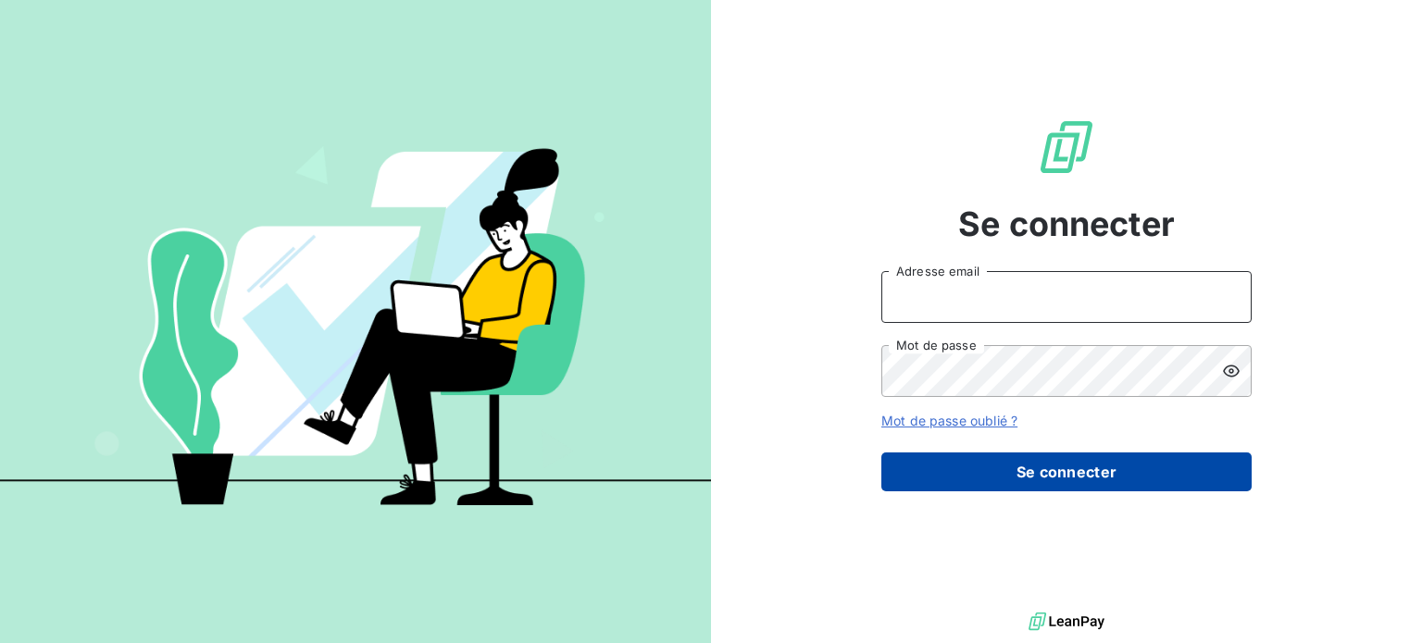
type input "[PERSON_NAME][EMAIL_ADDRESS][DOMAIN_NAME]"
click at [1028, 476] on button "Se connecter" at bounding box center [1066, 472] width 370 height 39
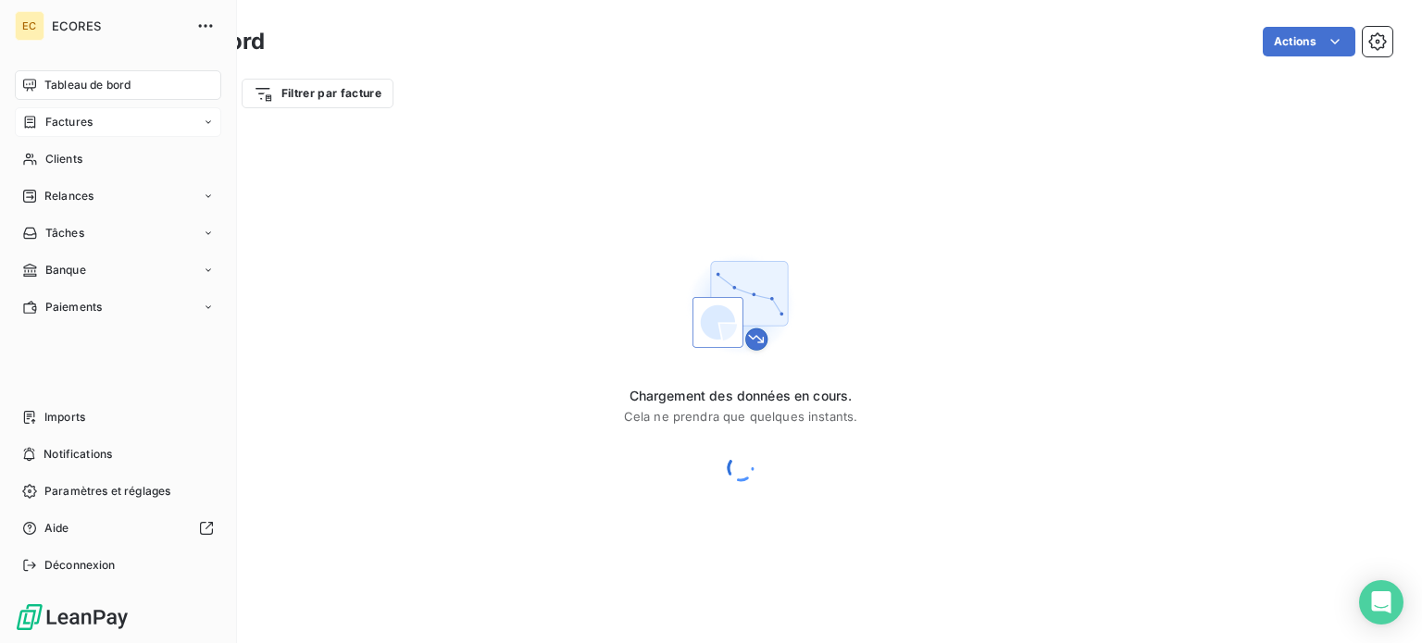
click at [80, 117] on span "Factures" at bounding box center [68, 122] width 47 height 17
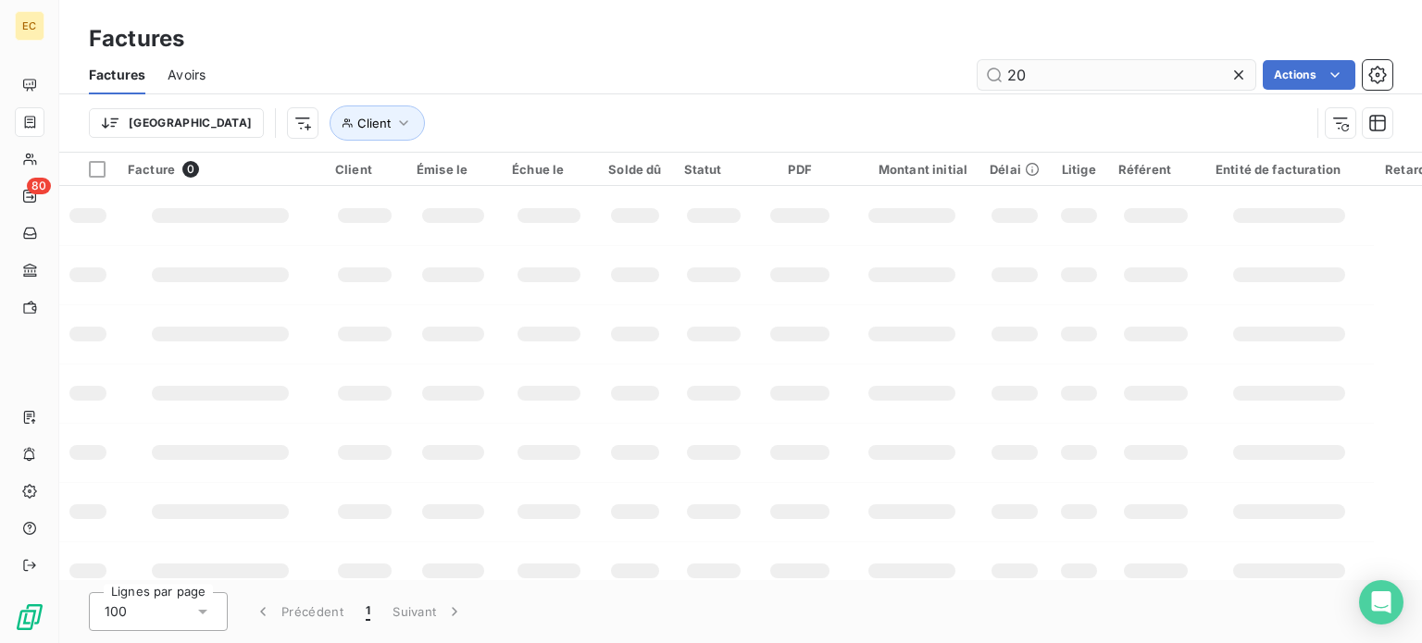
type input "2"
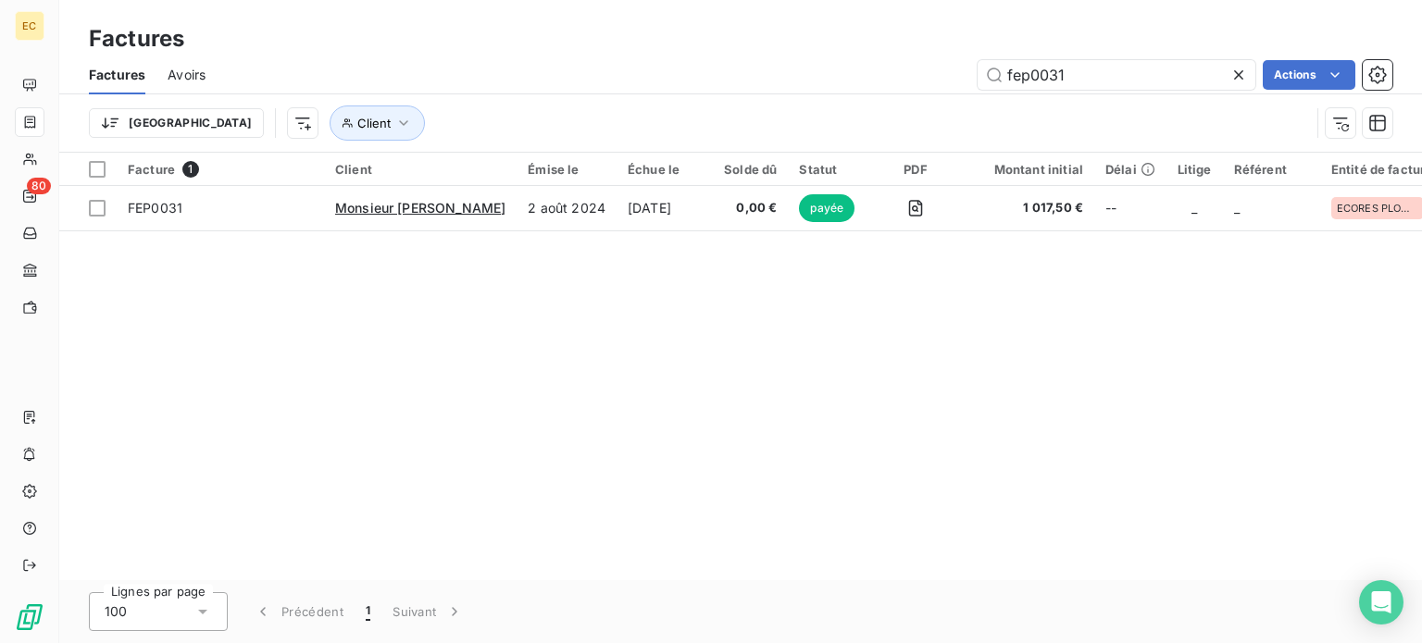
type input "fep0031"
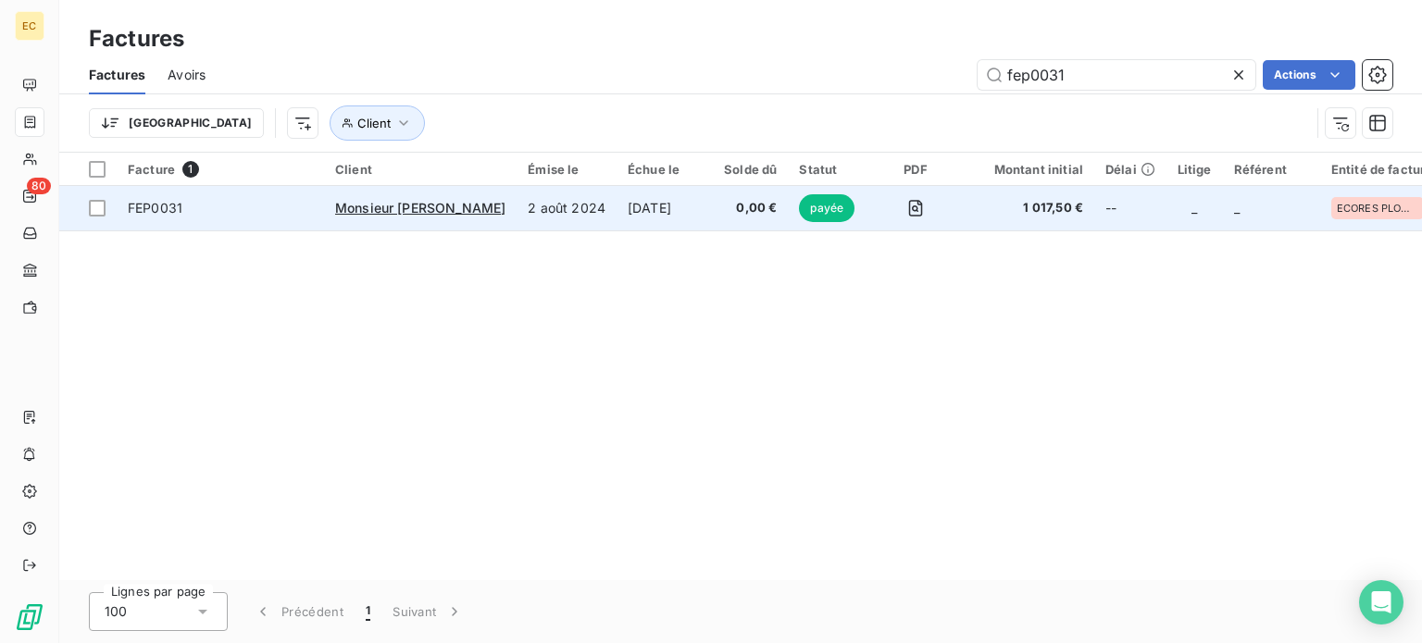
click at [531, 213] on td "2 août 2024" at bounding box center [567, 208] width 100 height 44
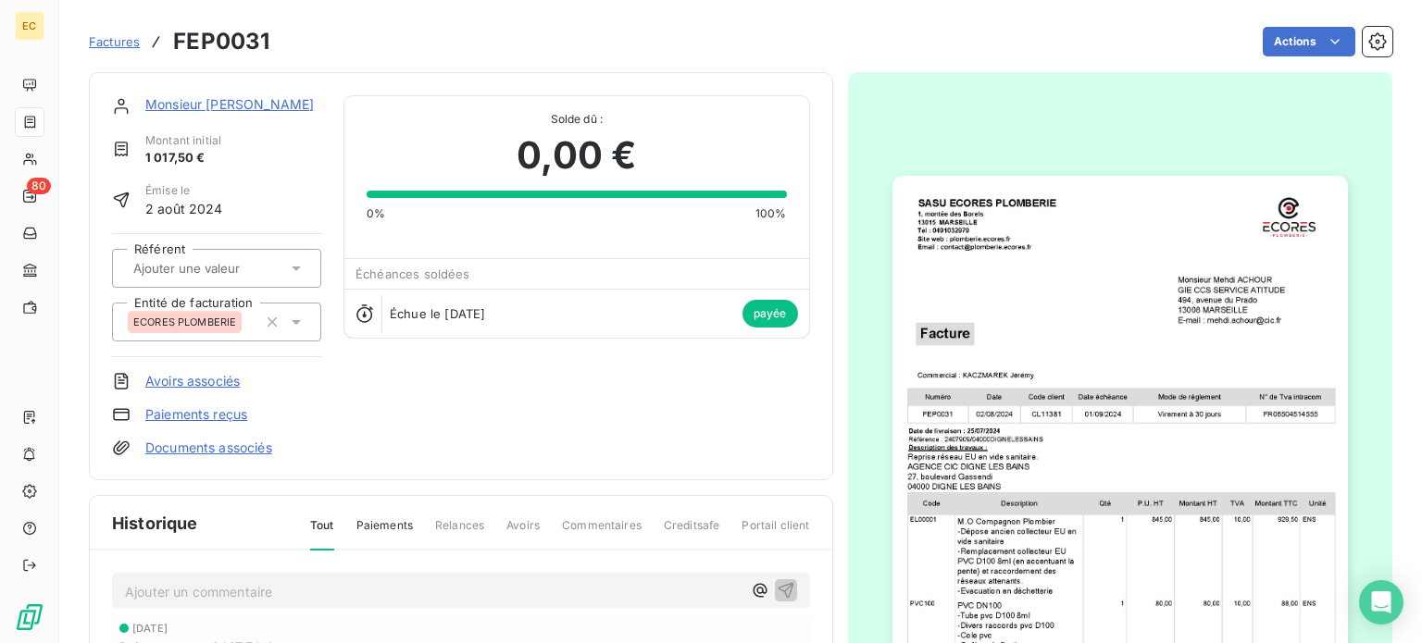
click at [91, 45] on span "Factures" at bounding box center [114, 41] width 51 height 15
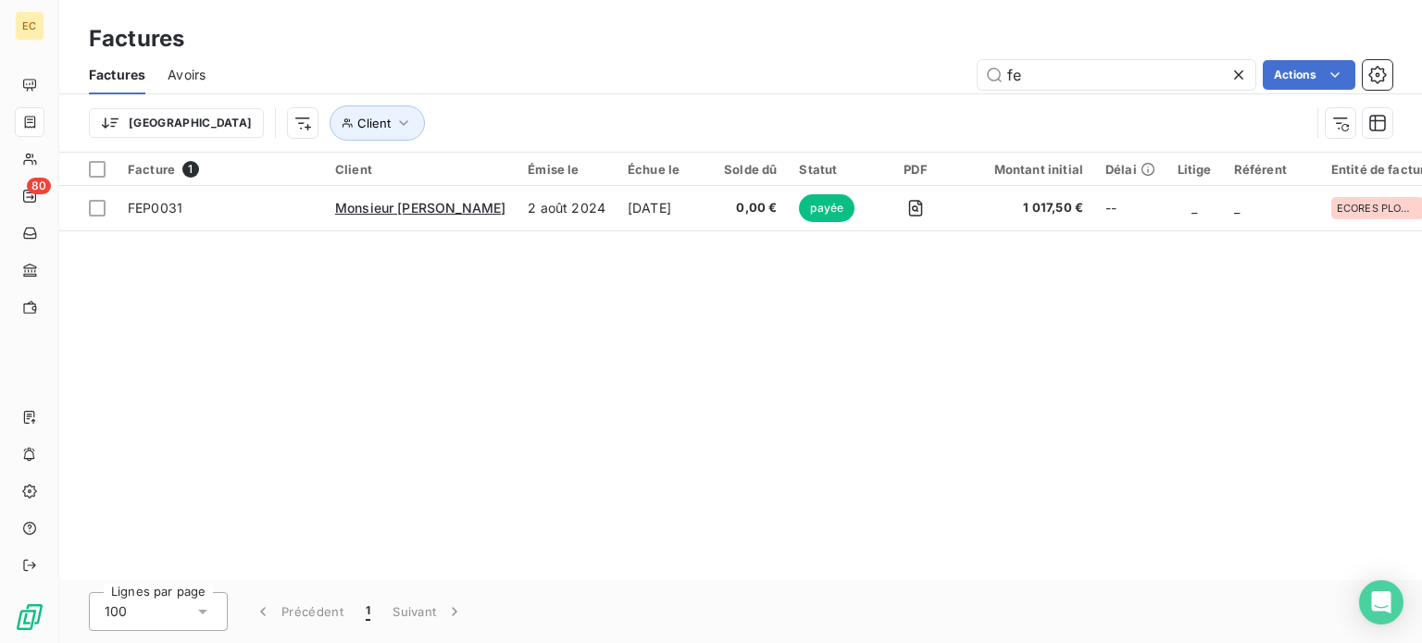
type input "f"
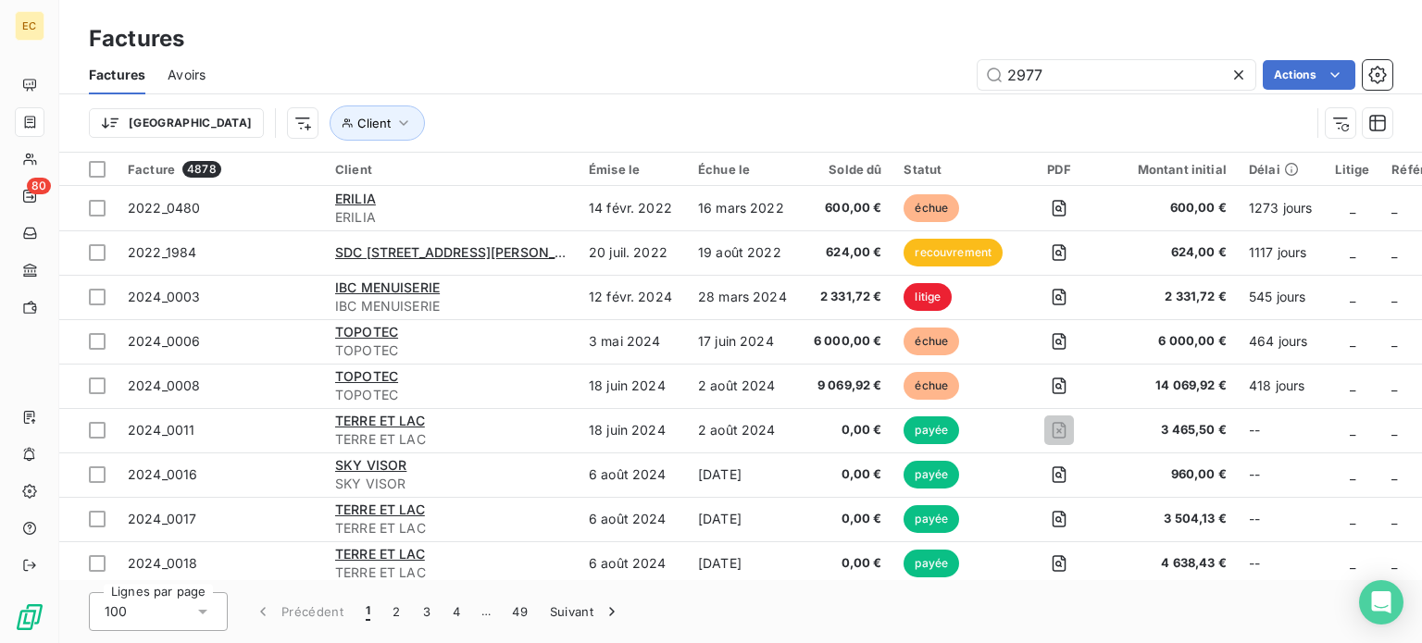
type input "2977"
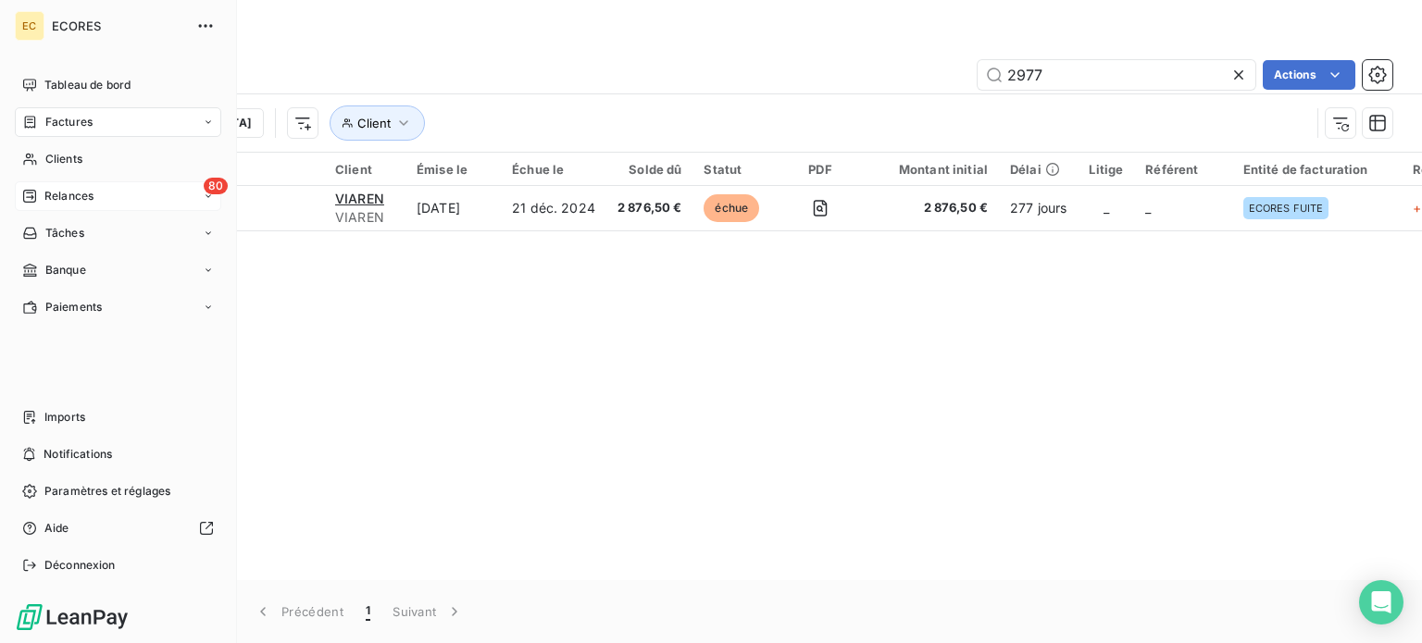
click at [34, 192] on icon at bounding box center [29, 196] width 13 height 13
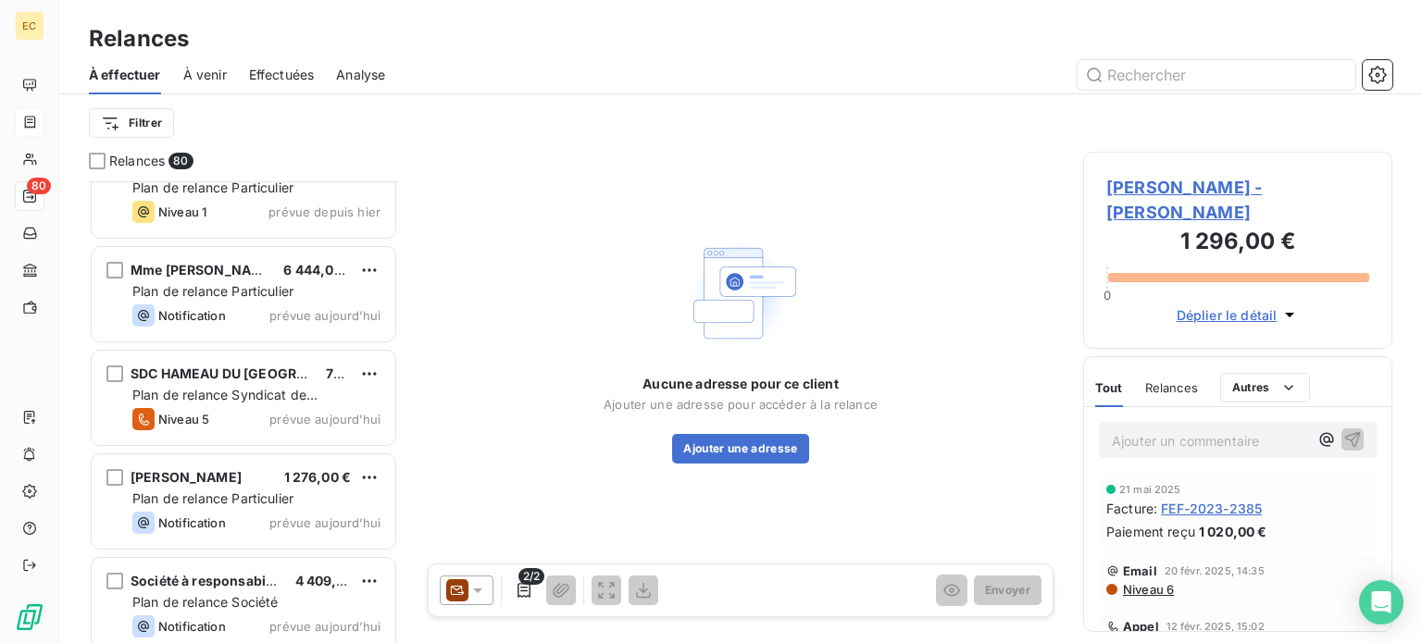
scroll to position [7499, 0]
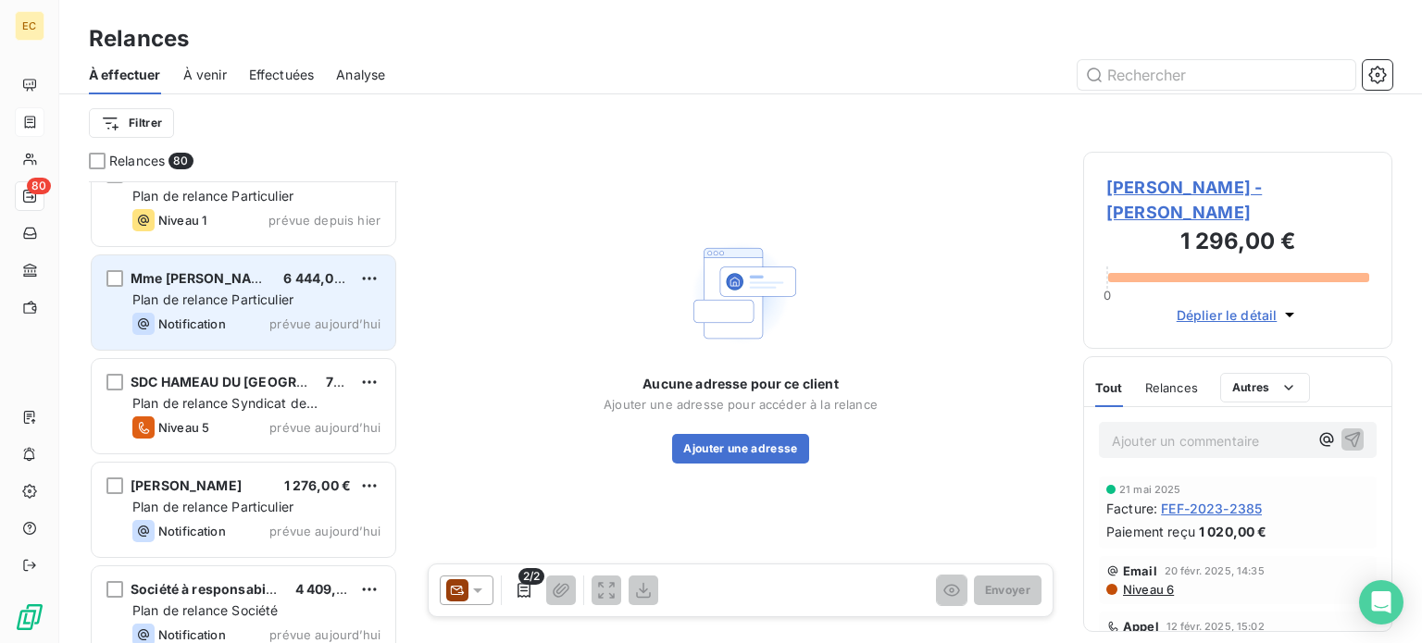
click at [257, 293] on span "Plan de relance Particulier" at bounding box center [212, 300] width 161 height 16
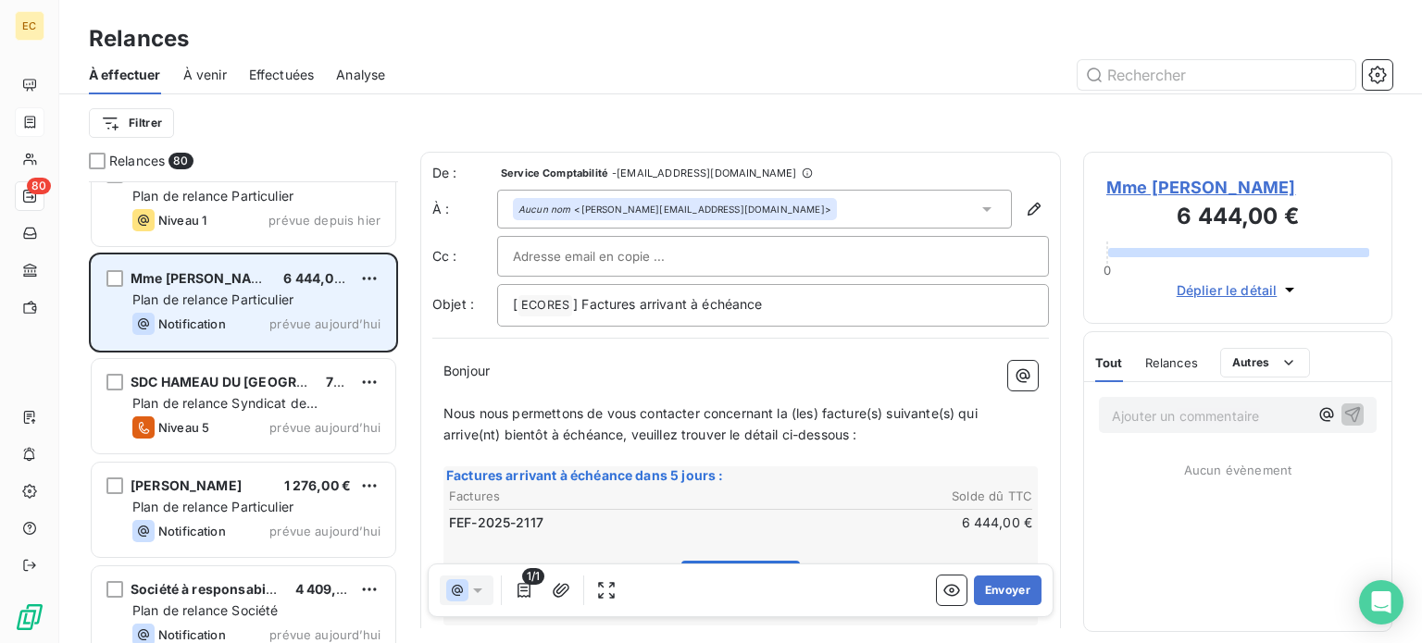
scroll to position [448, 294]
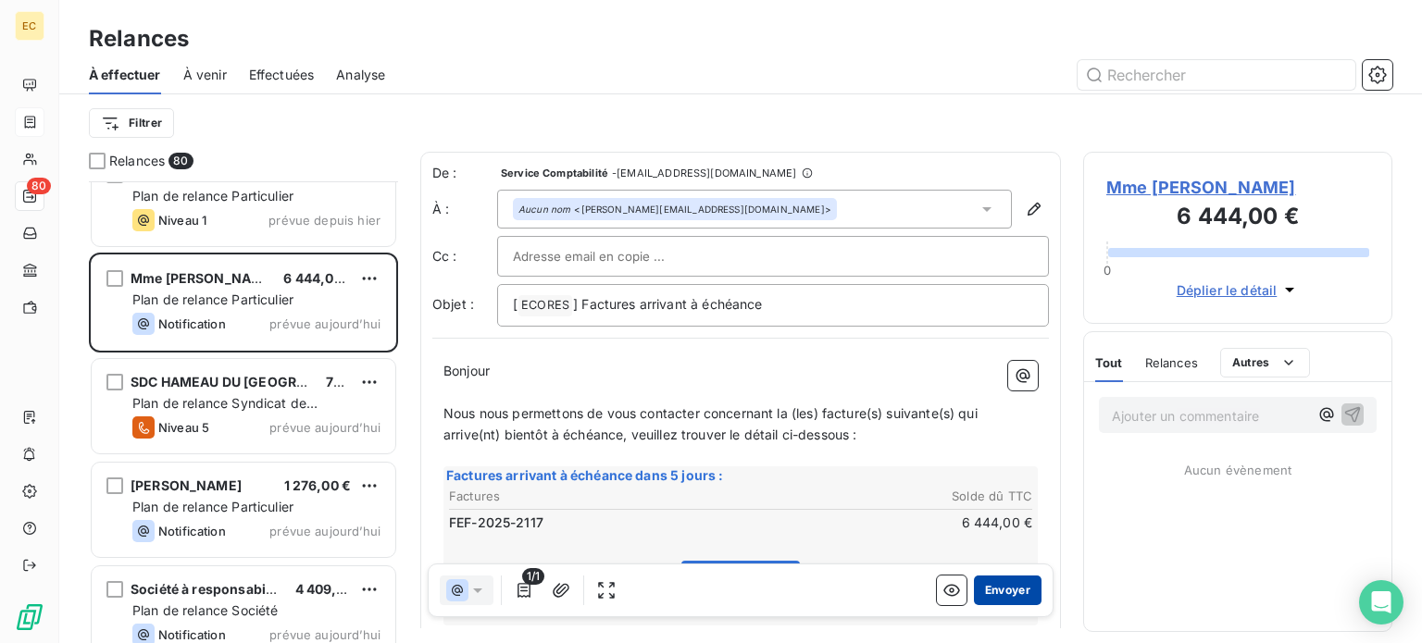
click at [1004, 593] on button "Envoyer" at bounding box center [1008, 591] width 68 height 30
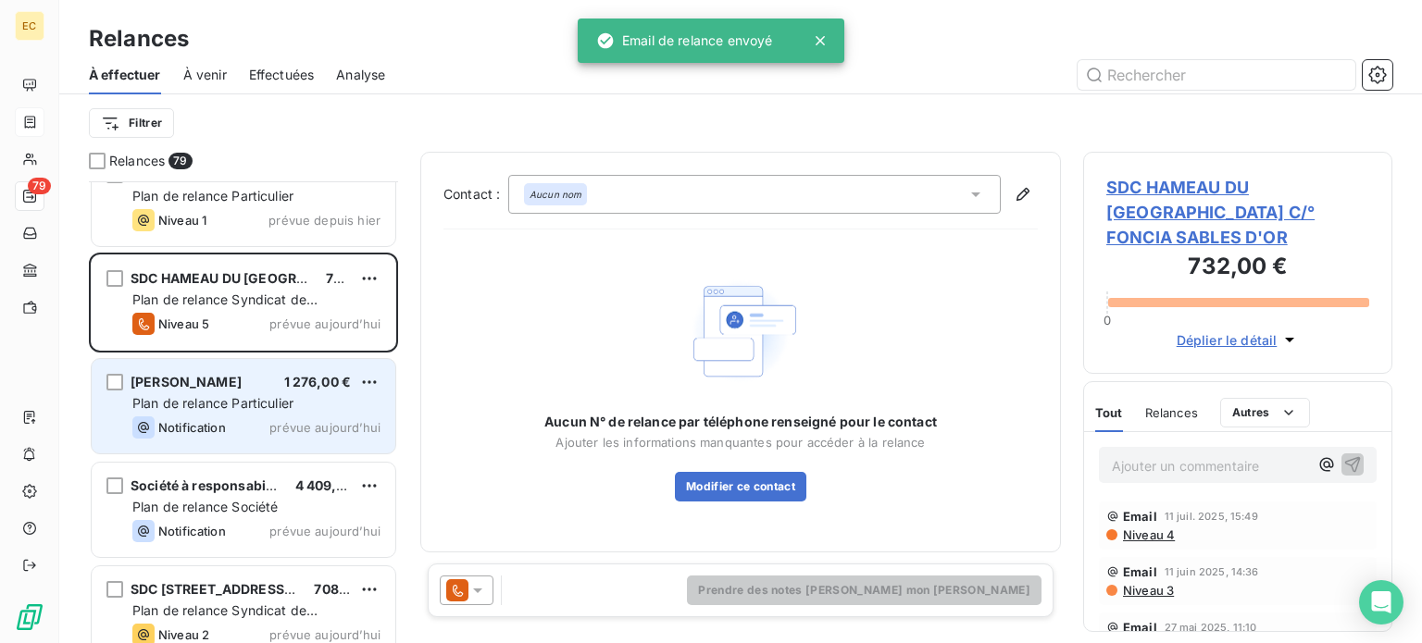
click at [226, 403] on span "Plan de relance Particulier" at bounding box center [212, 403] width 161 height 16
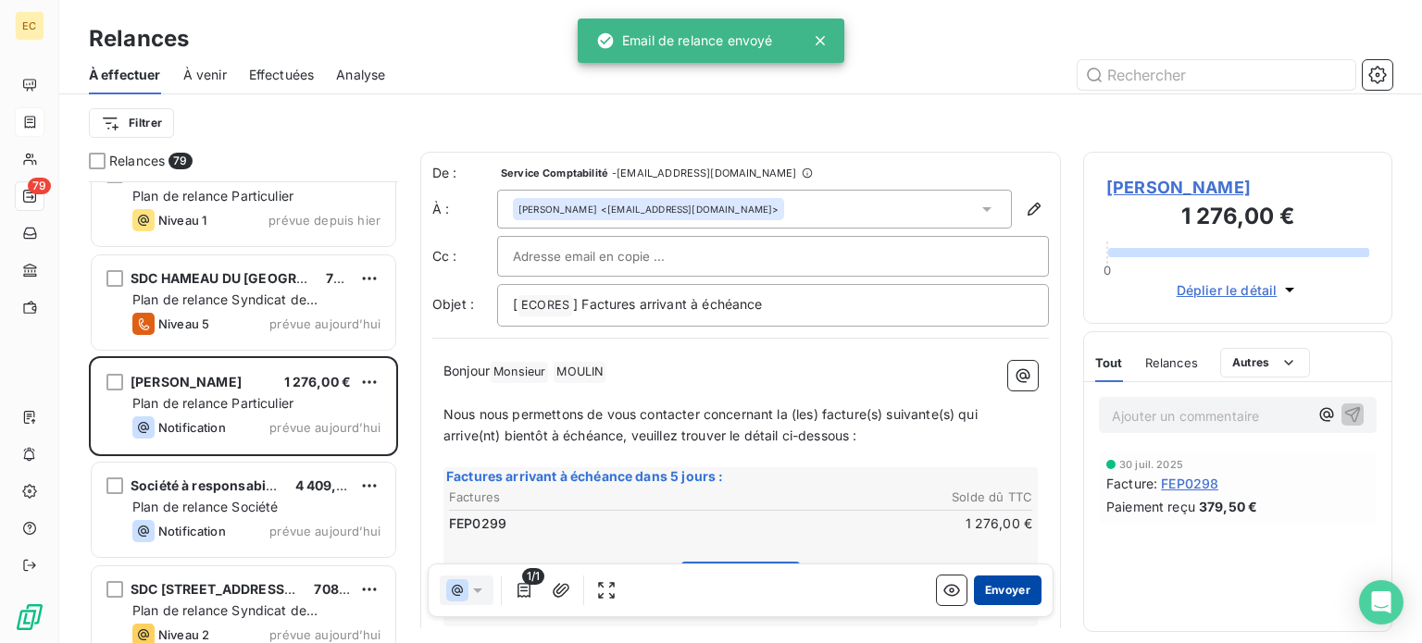
click at [979, 594] on button "Envoyer" at bounding box center [1008, 591] width 68 height 30
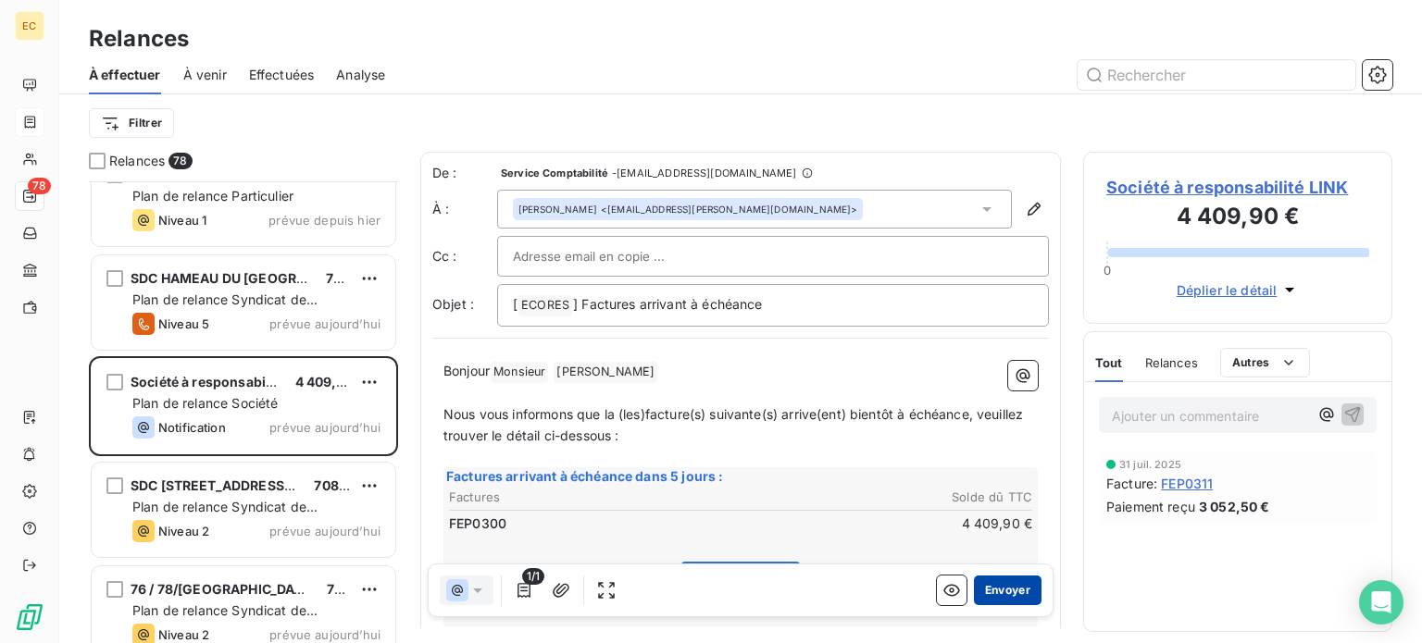
click at [983, 593] on button "Envoyer" at bounding box center [1008, 591] width 68 height 30
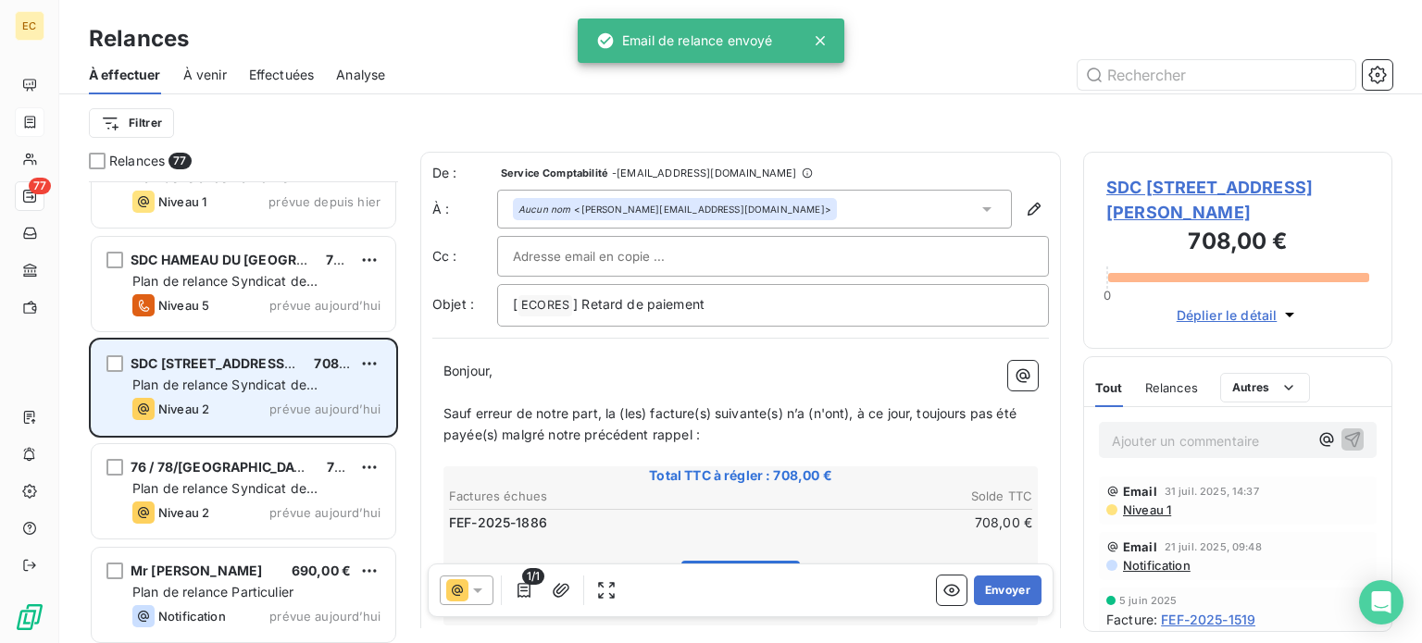
scroll to position [7522, 0]
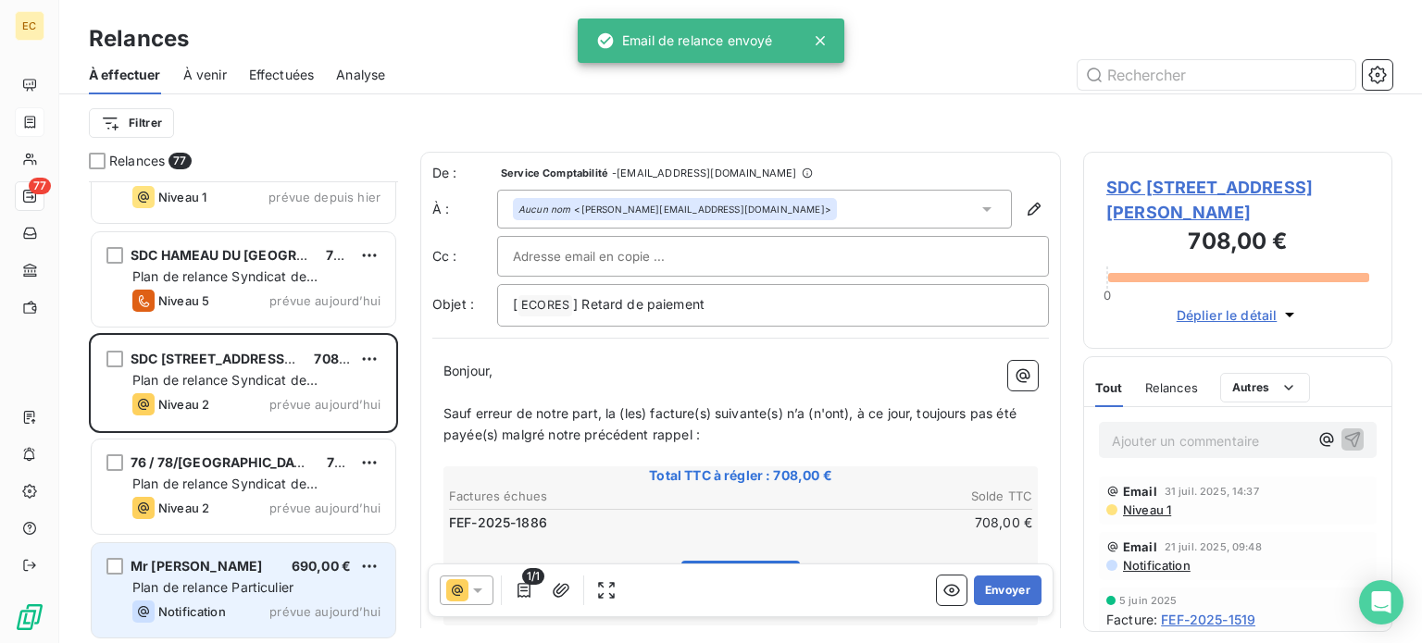
click at [248, 586] on span "Plan de relance Particulier" at bounding box center [212, 588] width 161 height 16
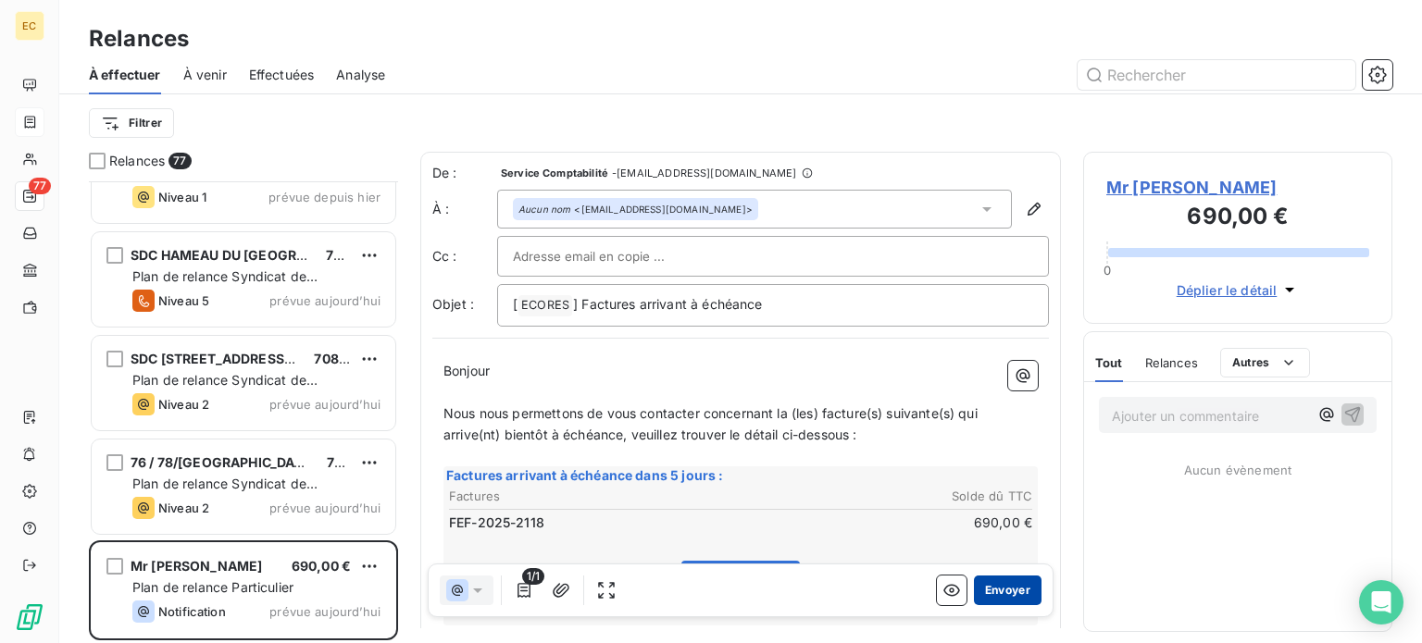
click at [988, 592] on button "Envoyer" at bounding box center [1008, 591] width 68 height 30
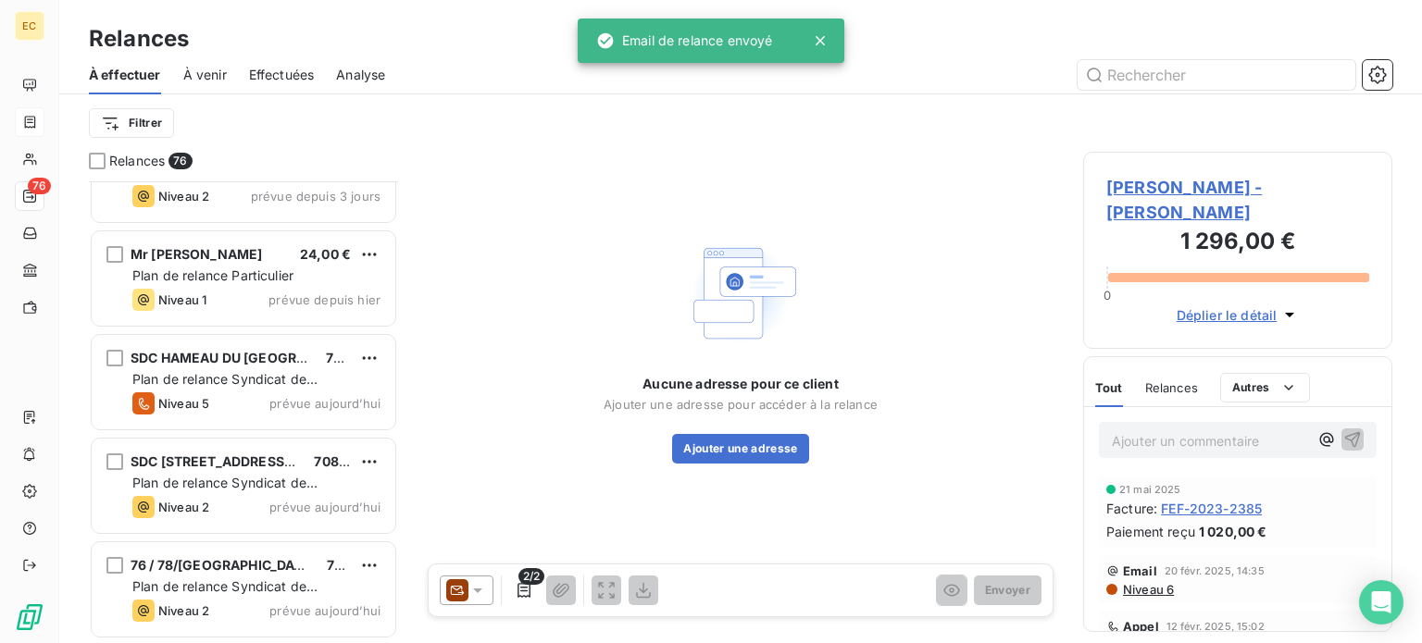
scroll to position [7418, 0]
